Goal: Check status: Check status

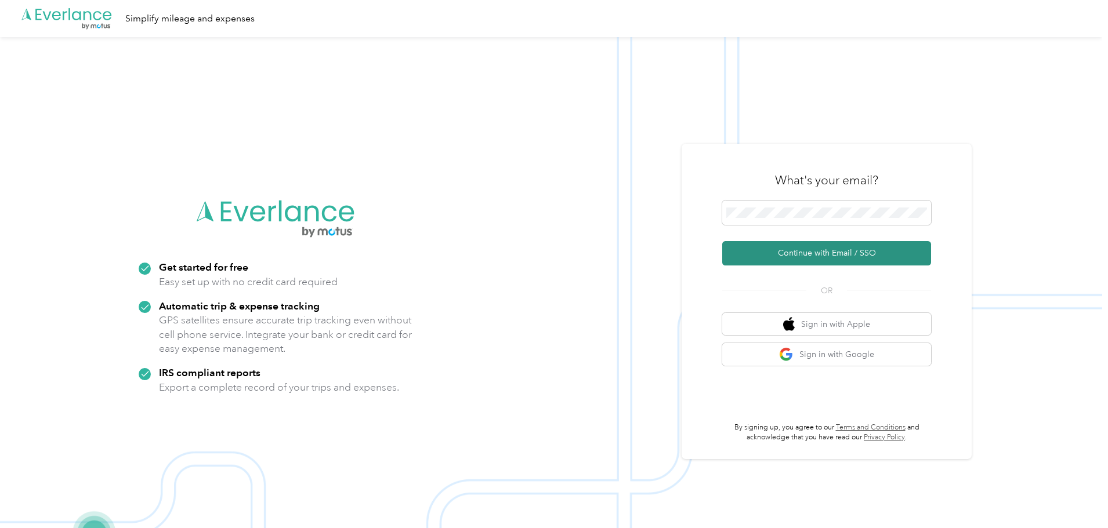
click at [800, 249] on button "Continue with Email / SSO" at bounding box center [826, 253] width 209 height 24
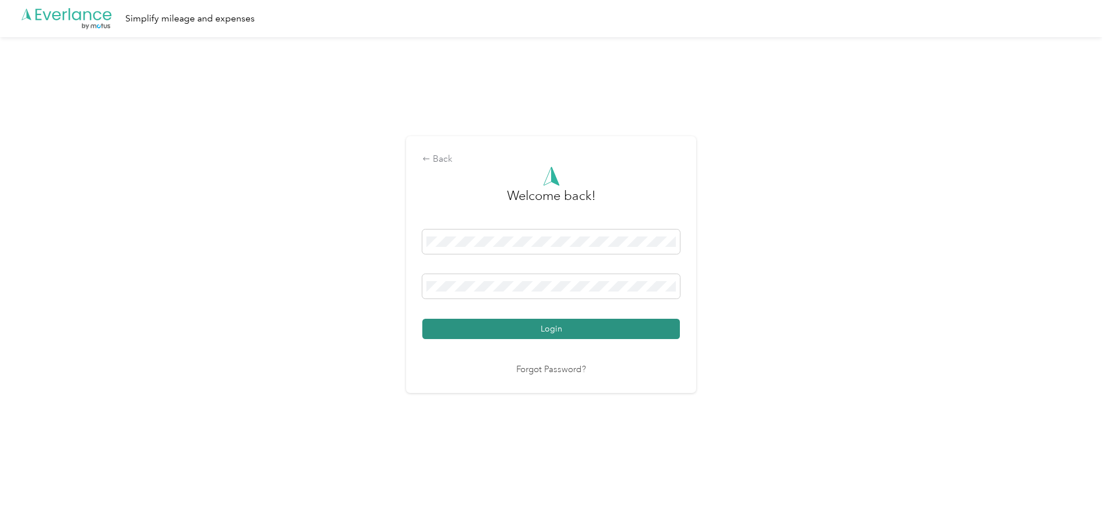
click at [551, 328] on button "Login" at bounding box center [550, 329] width 257 height 20
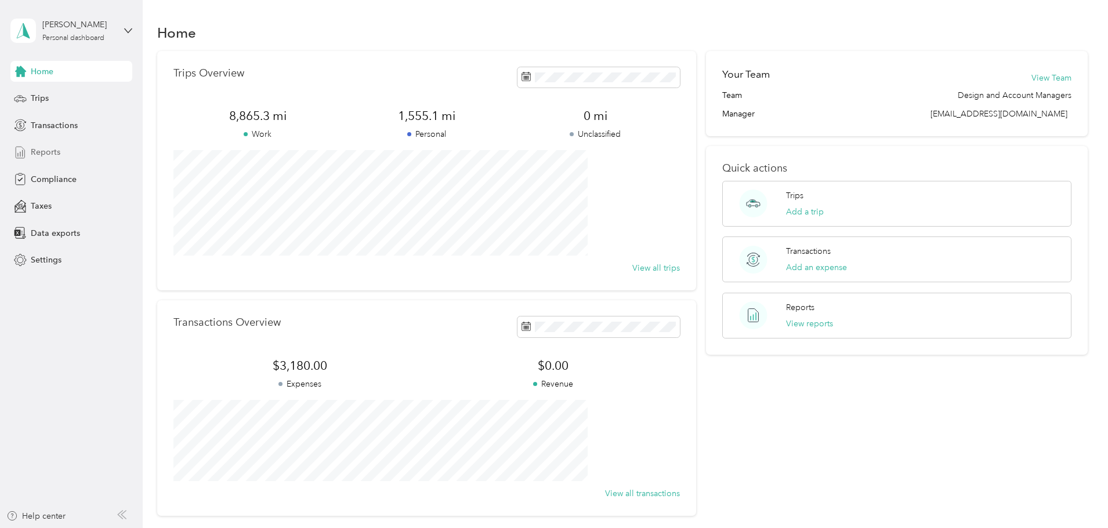
click at [43, 160] on div "Reports" at bounding box center [71, 152] width 122 height 21
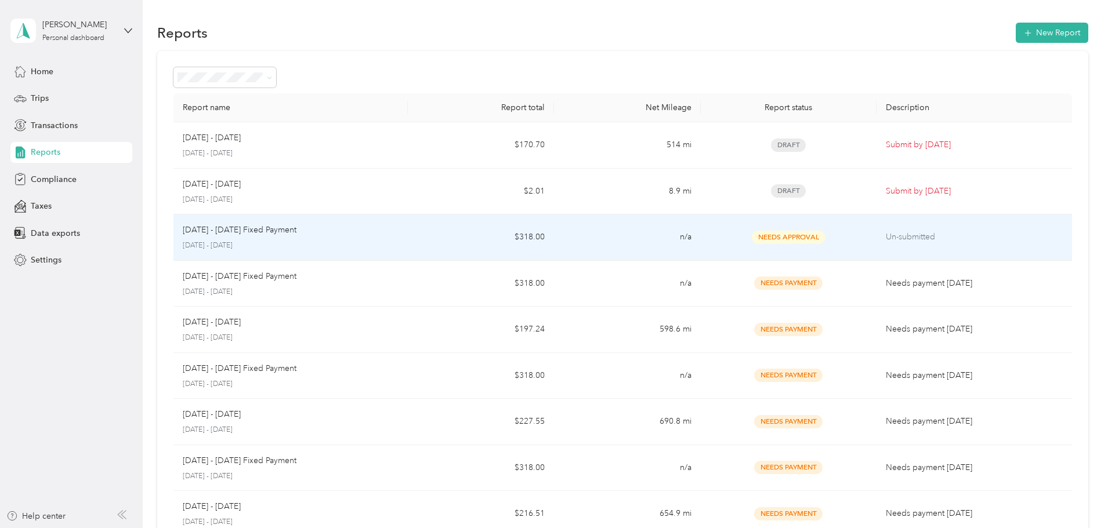
click at [346, 237] on div "[DATE] - [DATE] Fixed Payment [DATE] - [DATE]" at bounding box center [291, 237] width 216 height 27
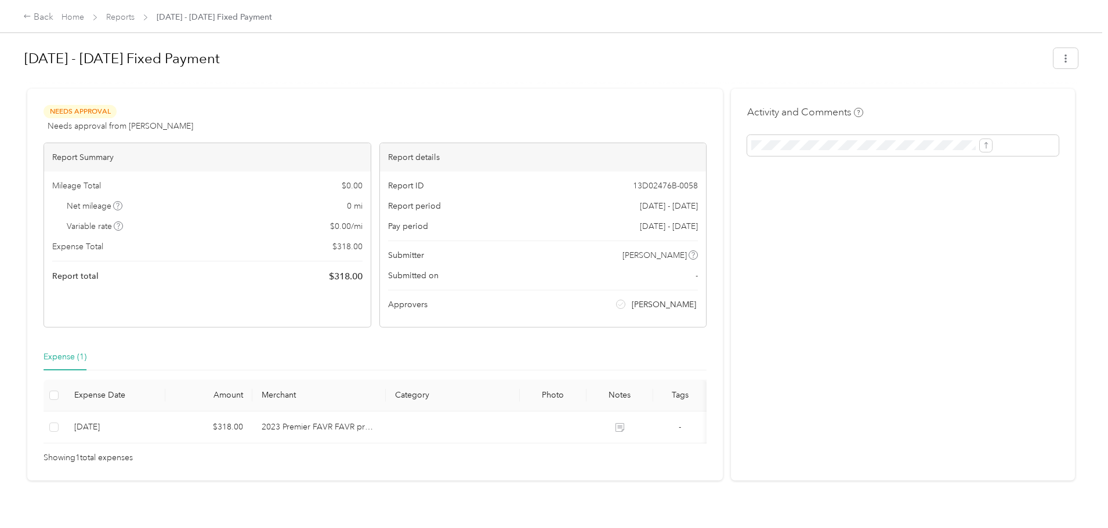
click at [502, 97] on div "Needs Approval Needs approval from [PERSON_NAME] View activity & comments Repor…" at bounding box center [374, 285] width 695 height 392
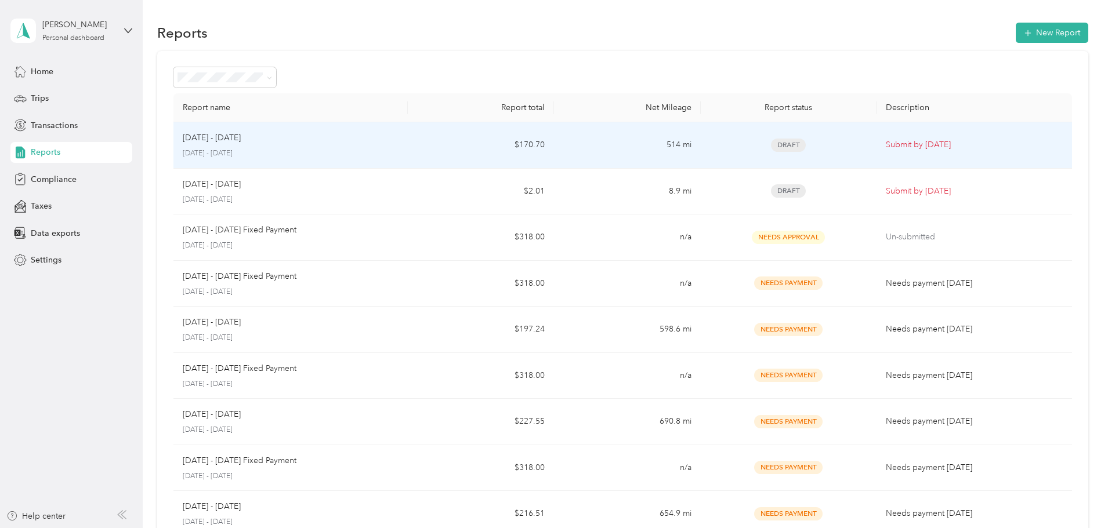
click at [358, 148] on p "[DATE] - [DATE]" at bounding box center [291, 153] width 216 height 10
